Goal: Task Accomplishment & Management: Complete application form

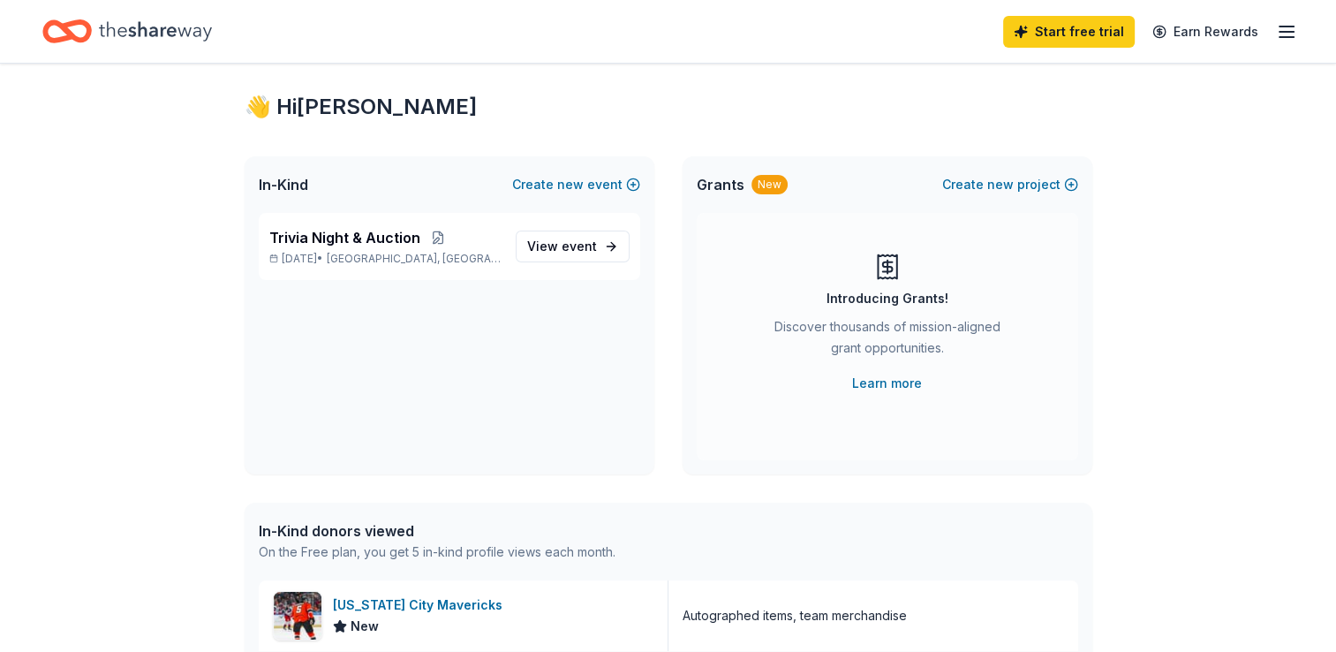
scroll to position [26, 0]
click at [569, 246] on span "event" at bounding box center [579, 246] width 35 height 15
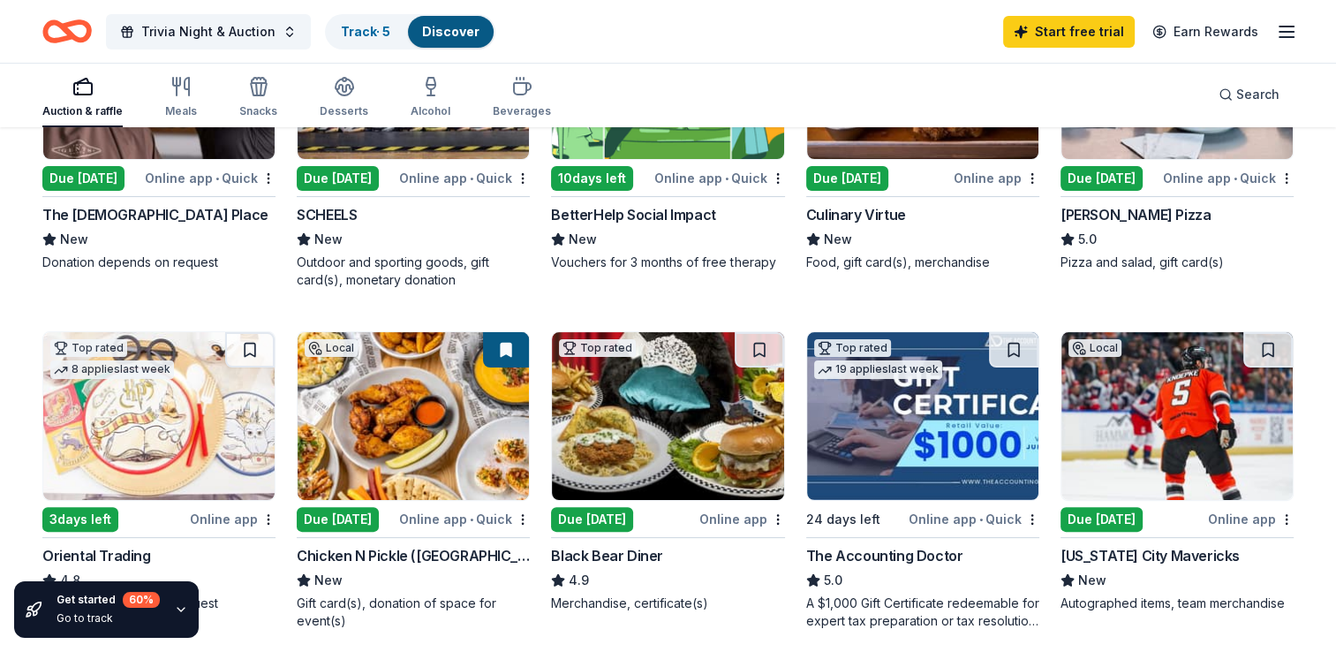
scroll to position [336, 0]
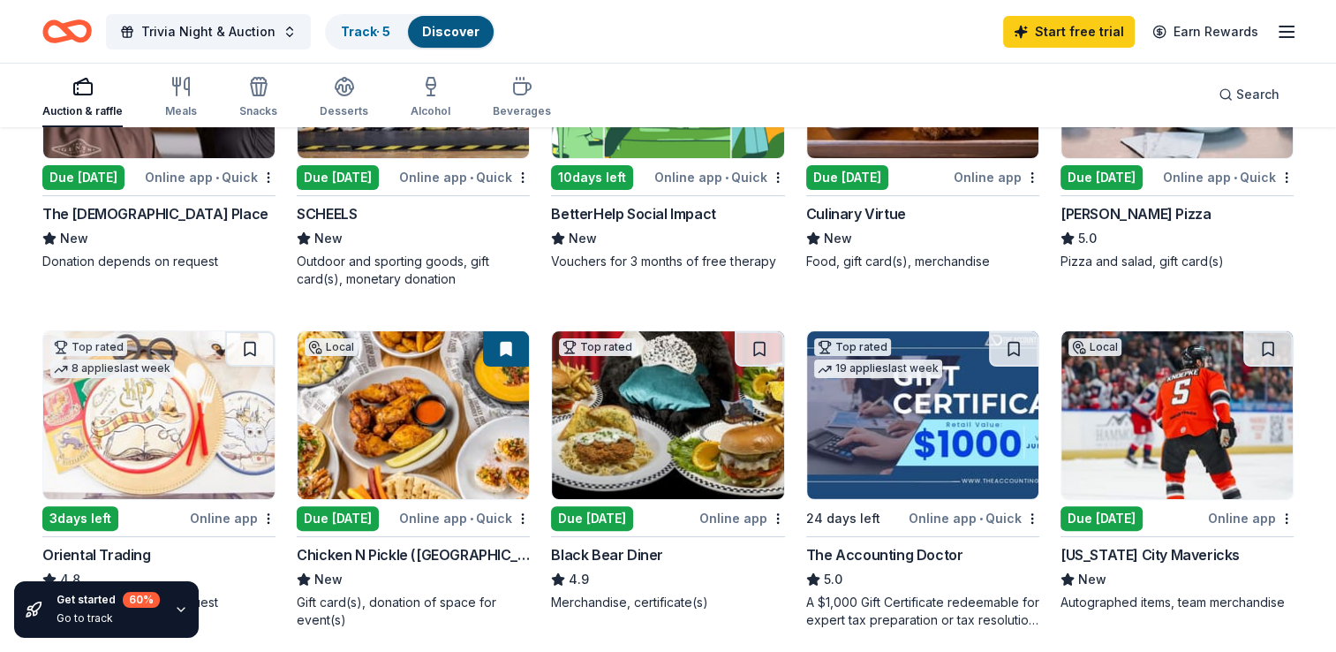
click at [1114, 519] on div "Due [DATE]" at bounding box center [1102, 518] width 82 height 25
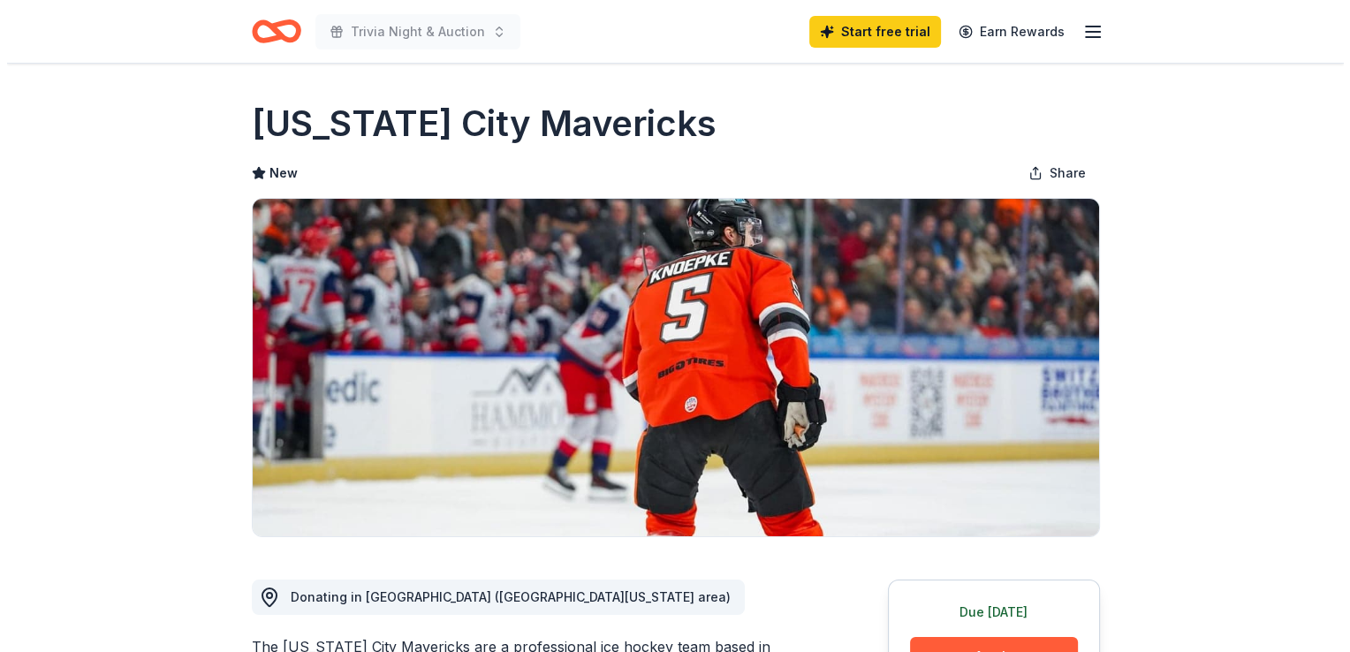
scroll to position [265, 0]
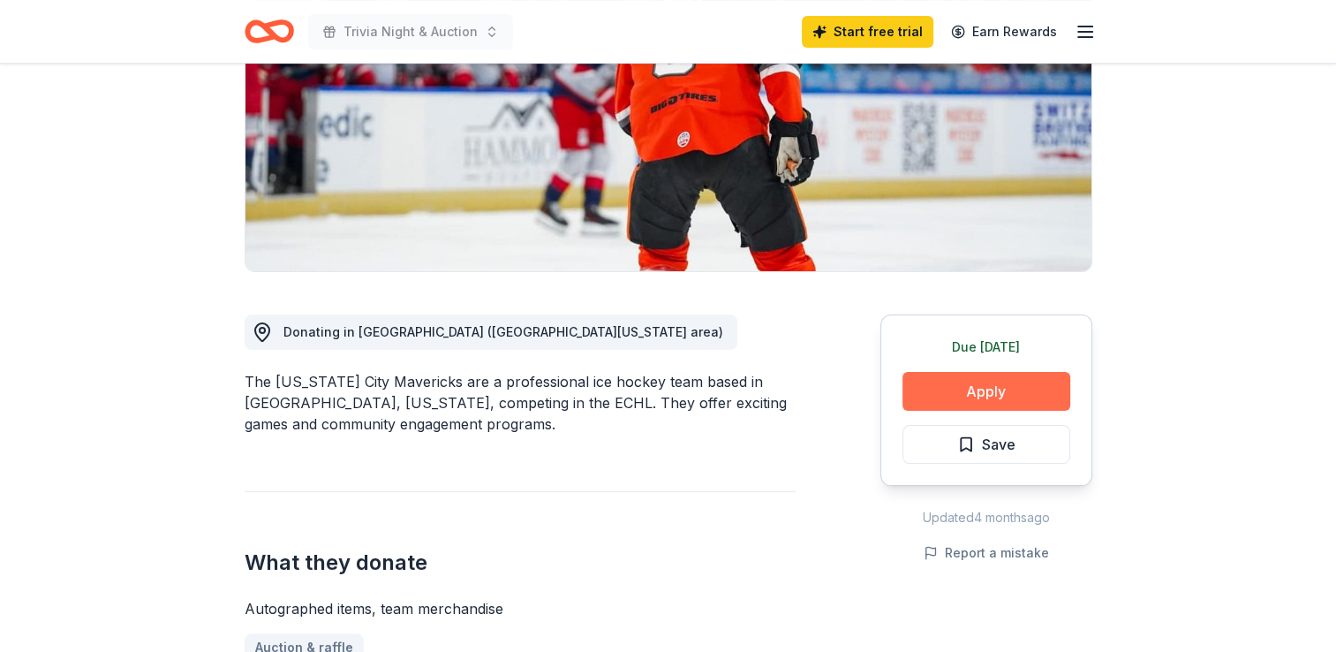
click at [1021, 385] on button "Apply" at bounding box center [987, 391] width 168 height 39
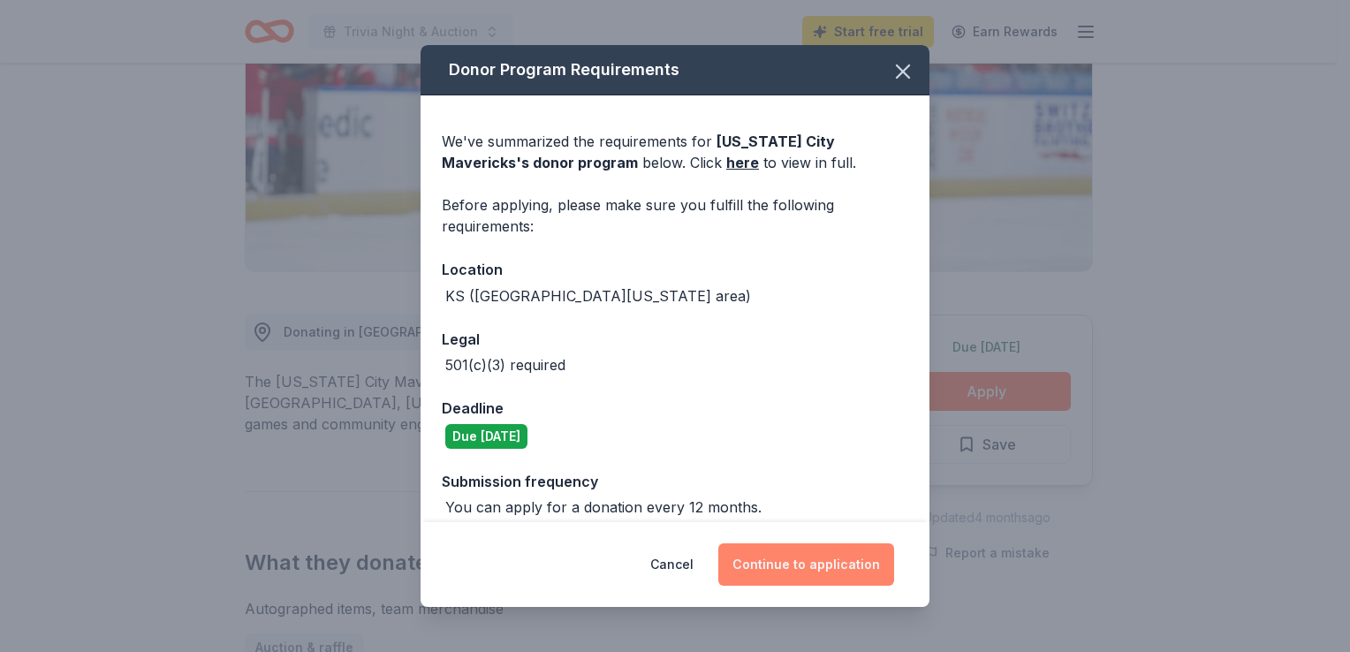
click at [756, 572] on button "Continue to application" at bounding box center [806, 564] width 176 height 42
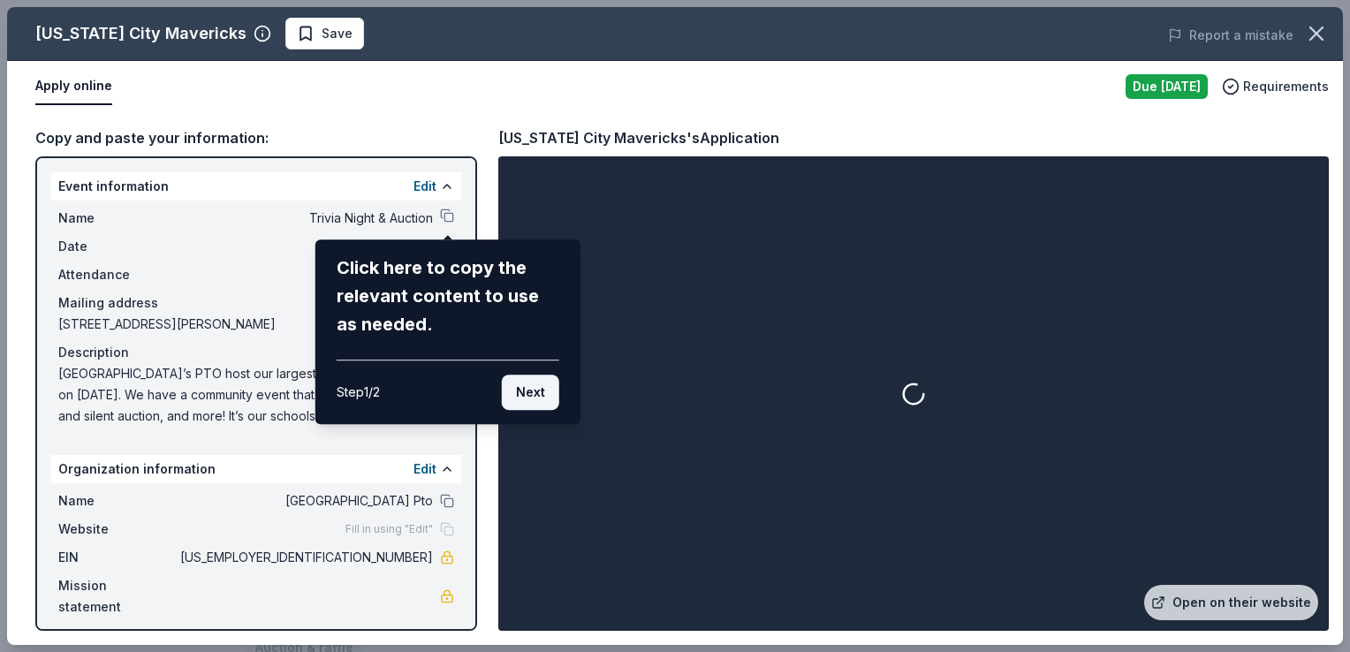
click at [546, 395] on button "Next" at bounding box center [530, 392] width 57 height 35
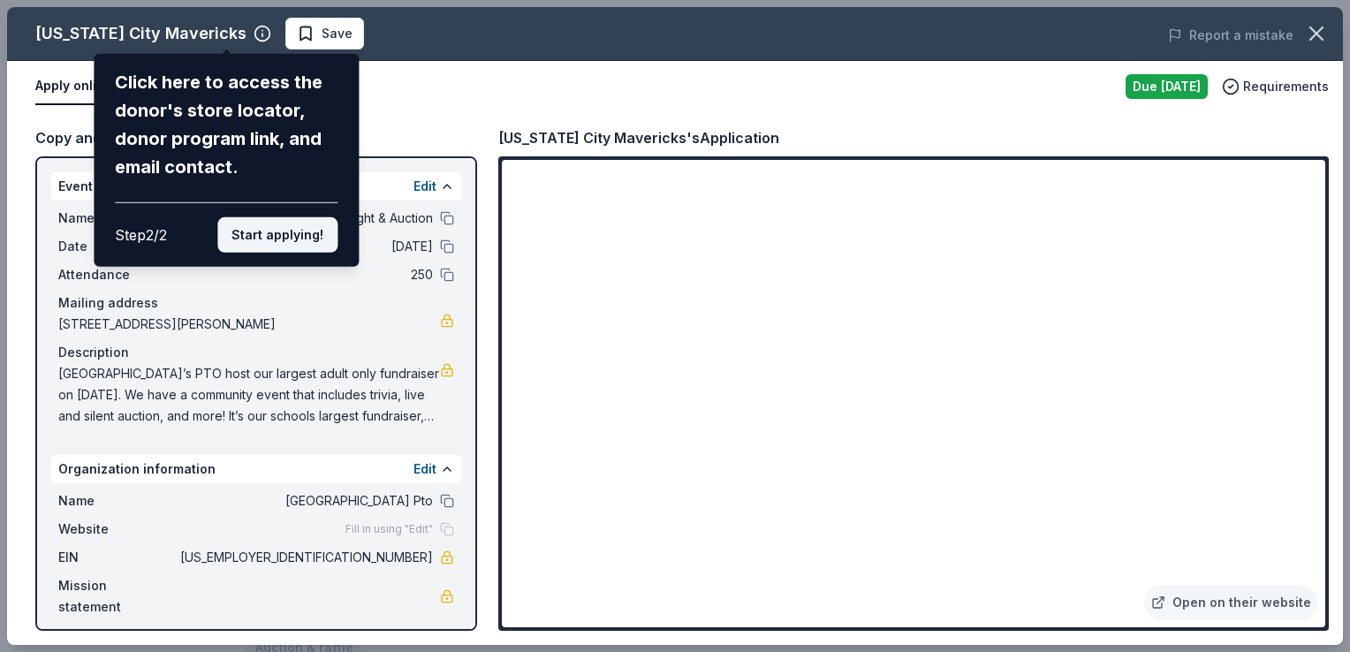
click at [246, 235] on button "Start applying!" at bounding box center [277, 234] width 120 height 35
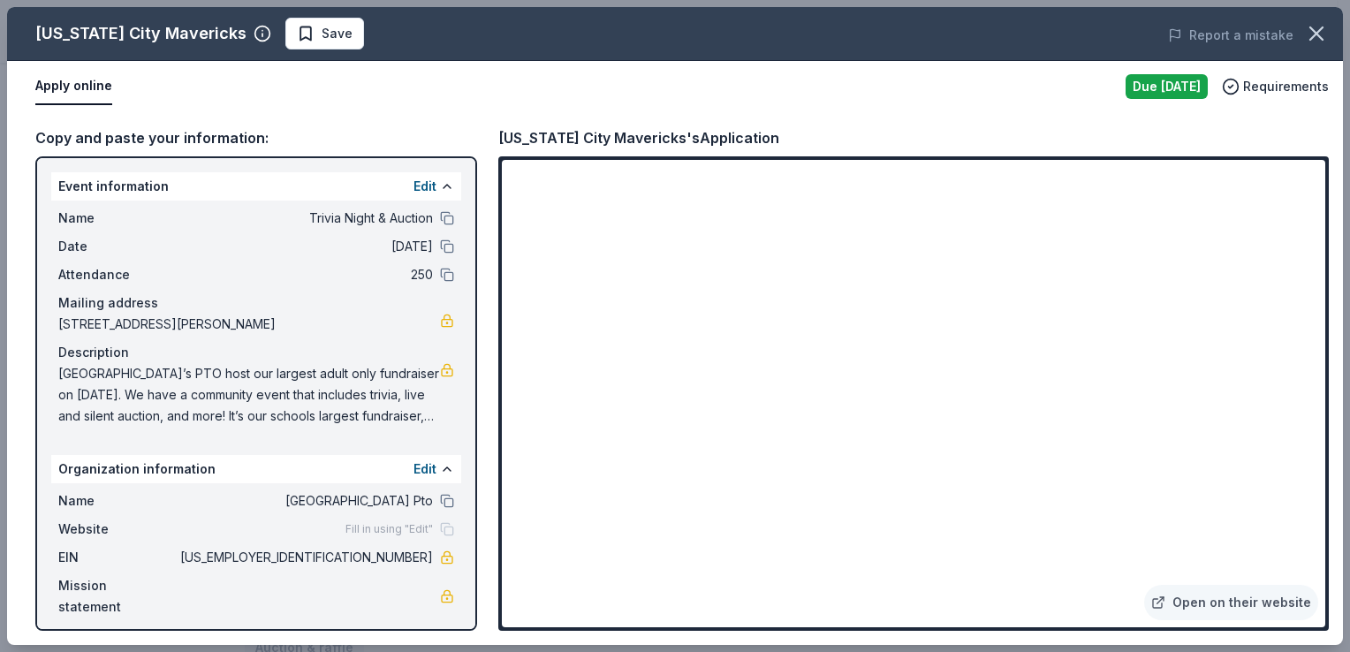
click at [654, 253] on div "[US_STATE] City Mavericks Save Report a mistake Apply online Due [DATE] Require…" at bounding box center [675, 326] width 1336 height 638
click at [385, 388] on span "[GEOGRAPHIC_DATA]’s PTO host our largest adult only fundraiser on [DATE]. We ha…" at bounding box center [249, 395] width 382 height 64
